Goal: Task Accomplishment & Management: Manage account settings

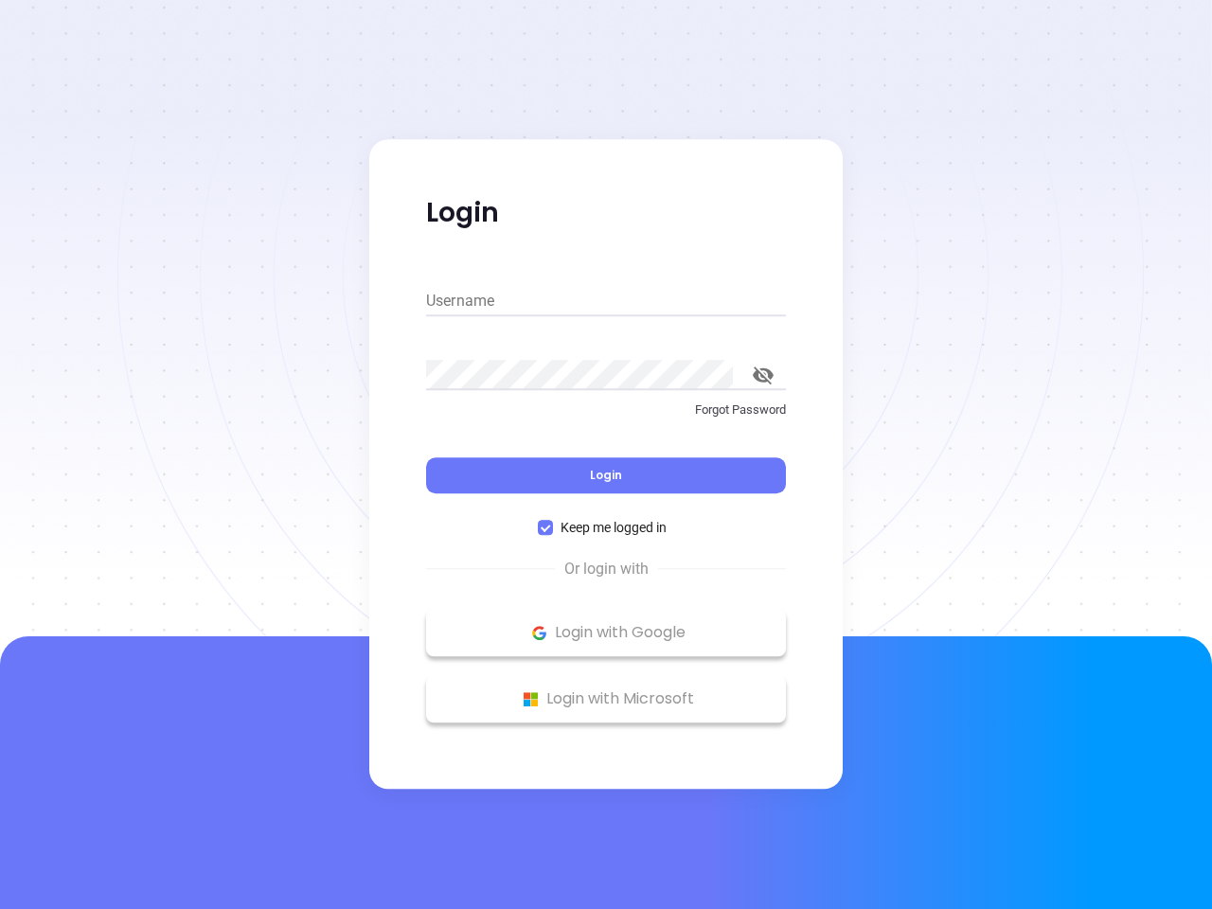
click at [606, 454] on div "Login" at bounding box center [606, 463] width 360 height 59
click at [606, 301] on input "Username" at bounding box center [606, 301] width 360 height 30
click at [763, 375] on icon "toggle password visibility" at bounding box center [763, 375] width 21 height 18
click at [606, 475] on span "Login" at bounding box center [606, 475] width 32 height 16
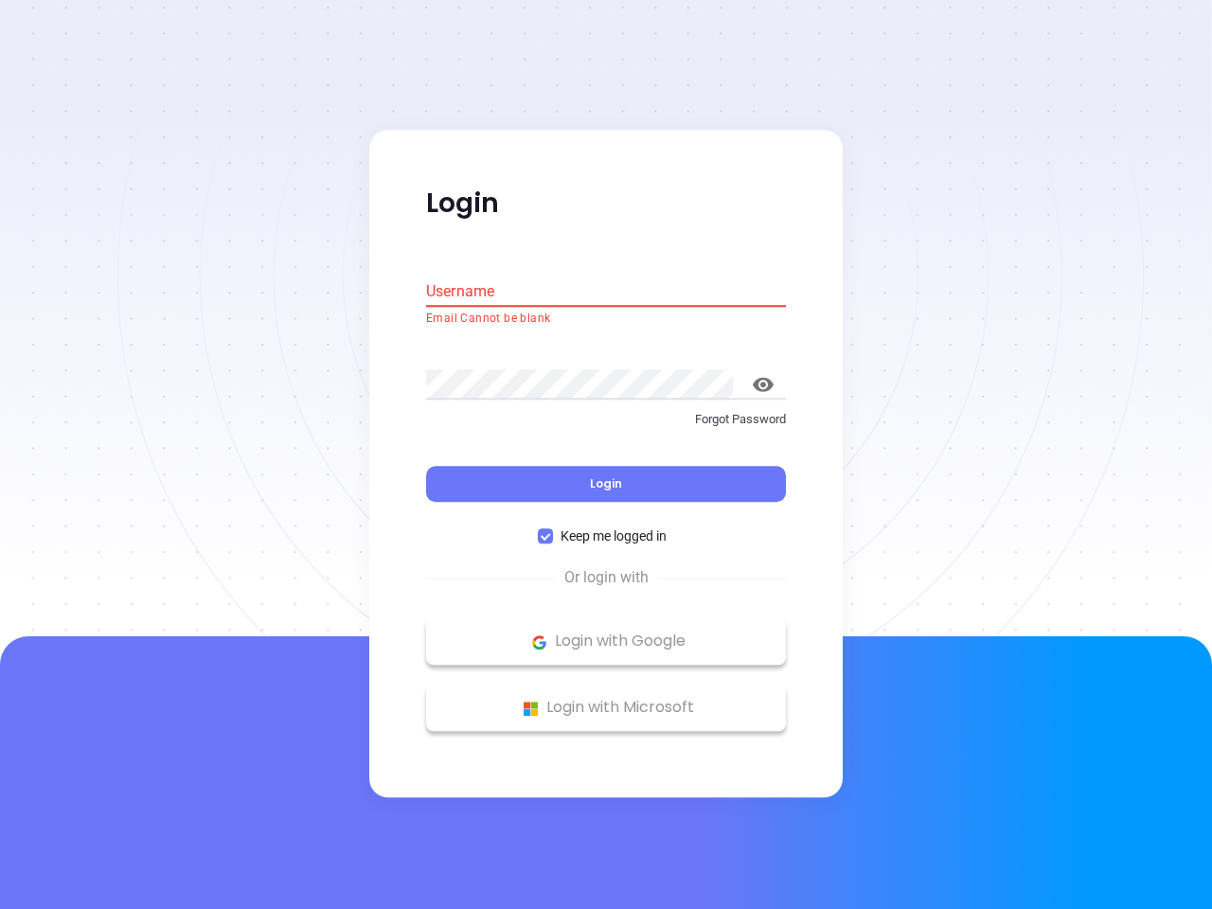
click at [606, 527] on span "Keep me logged in" at bounding box center [613, 536] width 121 height 21
click at [553, 529] on input "Keep me logged in" at bounding box center [545, 536] width 15 height 15
checkbox input "false"
click at [606, 632] on p "Login with Google" at bounding box center [605, 642] width 341 height 28
click at [606, 699] on p "Login with Microsoft" at bounding box center [605, 708] width 341 height 28
